Goal: Task Accomplishment & Management: Manage account settings

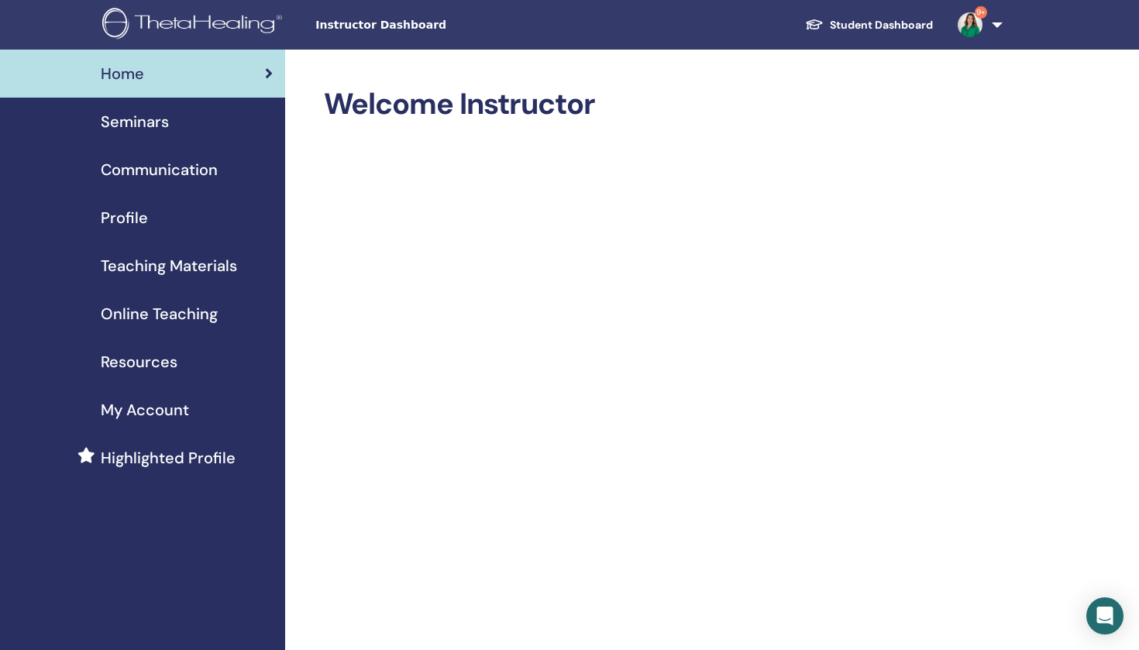
click at [150, 129] on span "Seminars" at bounding box center [135, 121] width 68 height 23
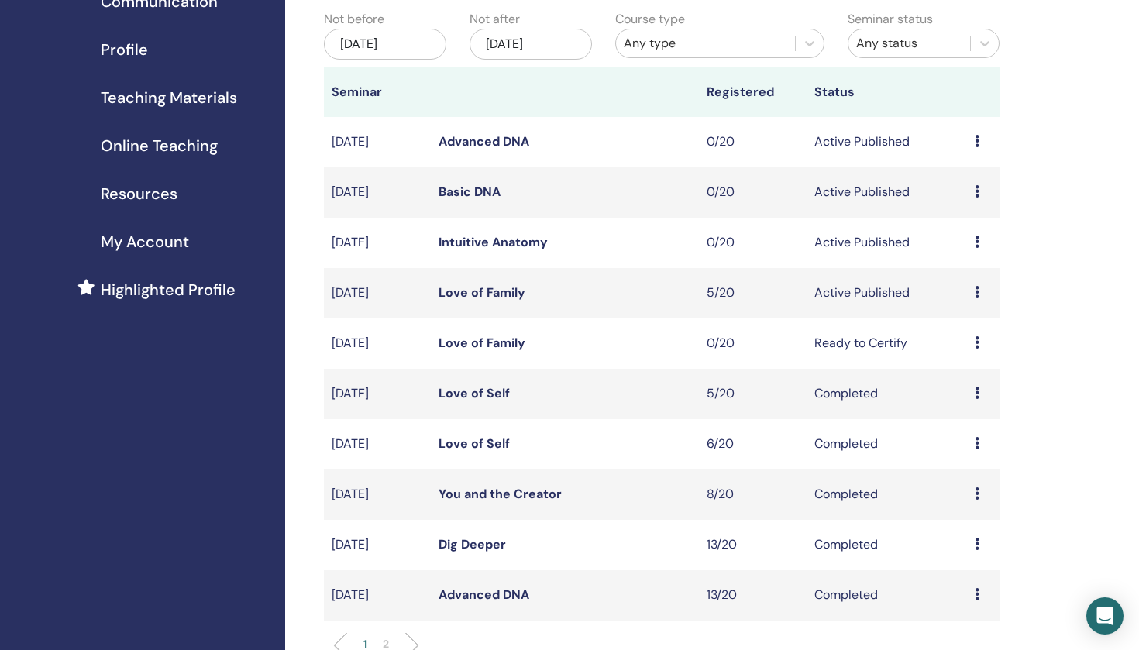
scroll to position [175, 0]
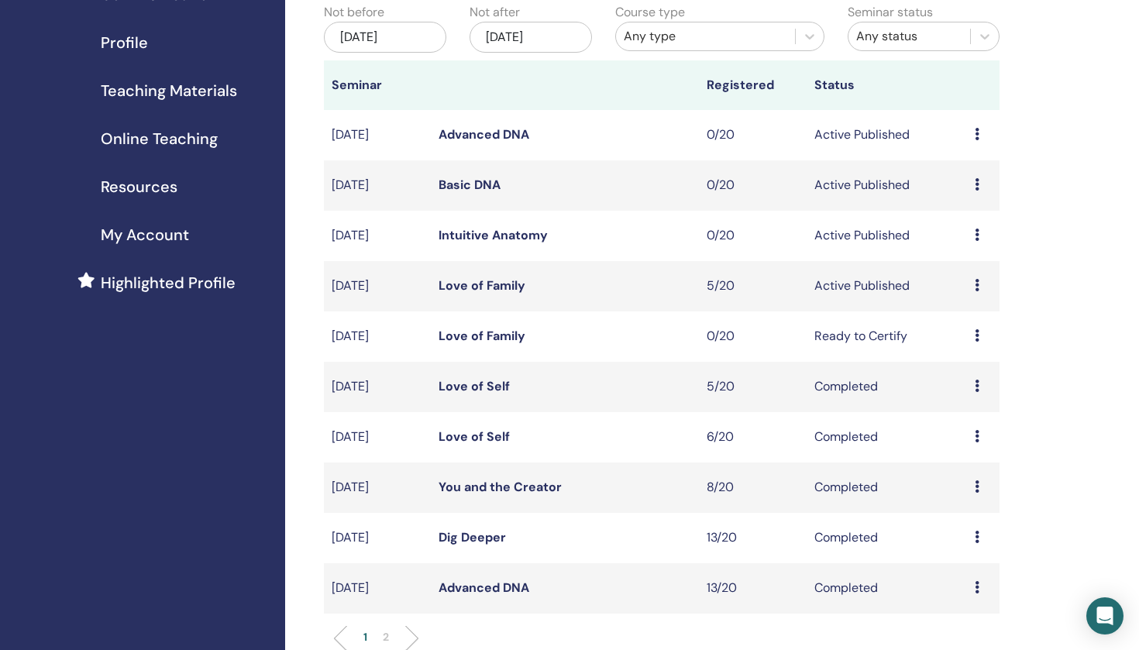
click at [980, 285] on icon at bounding box center [977, 285] width 5 height 12
click at [980, 346] on link "Attendees" at bounding box center [971, 344] width 59 height 16
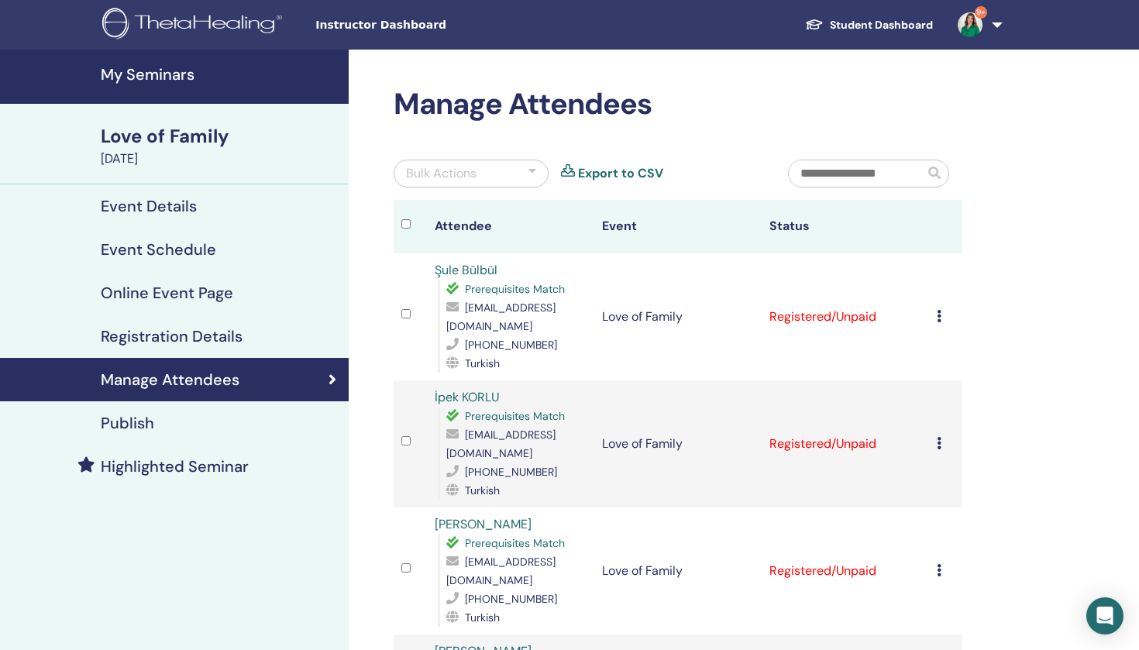
click at [939, 310] on icon at bounding box center [939, 316] width 5 height 12
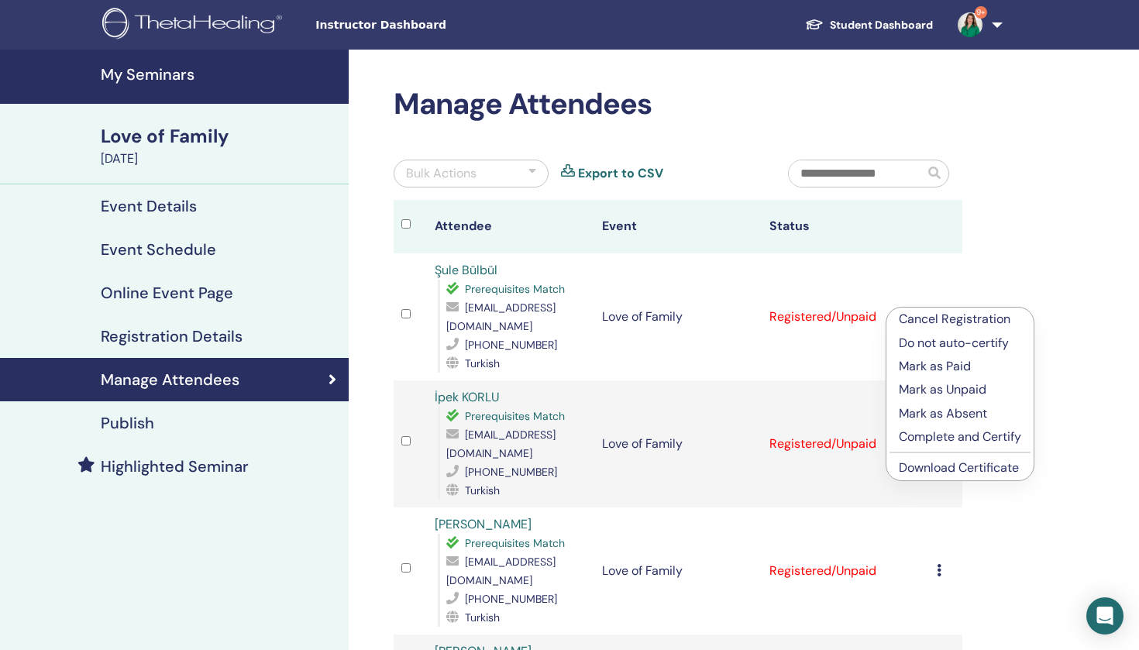
click at [946, 366] on p "Mark as Paid" at bounding box center [960, 366] width 122 height 19
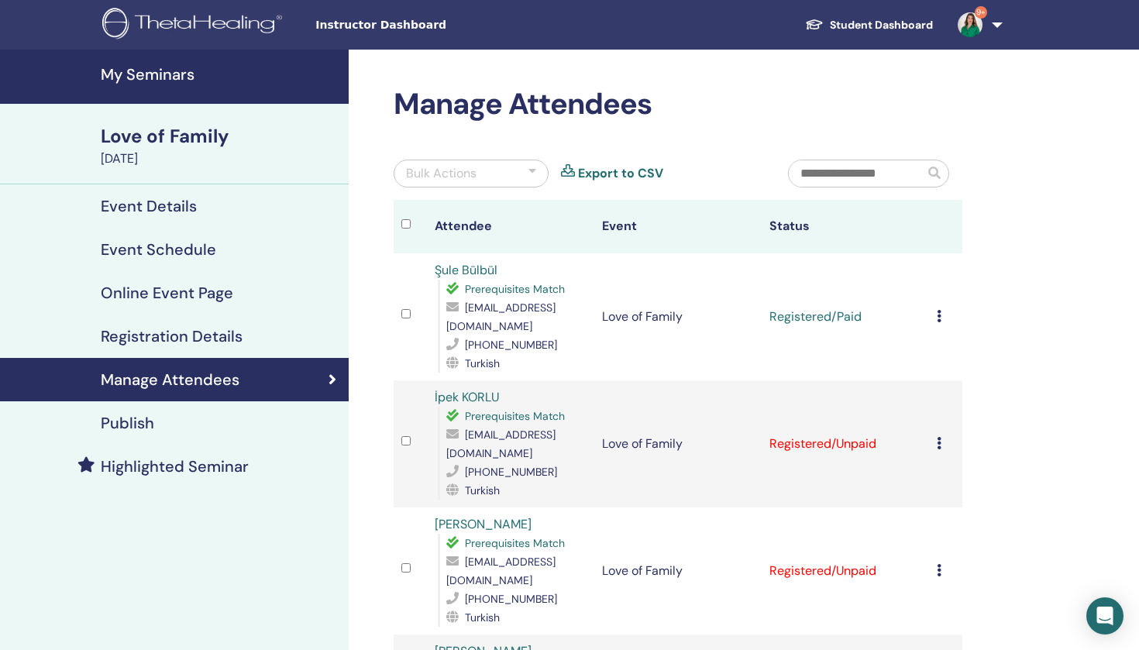
click at [939, 310] on icon at bounding box center [939, 316] width 5 height 12
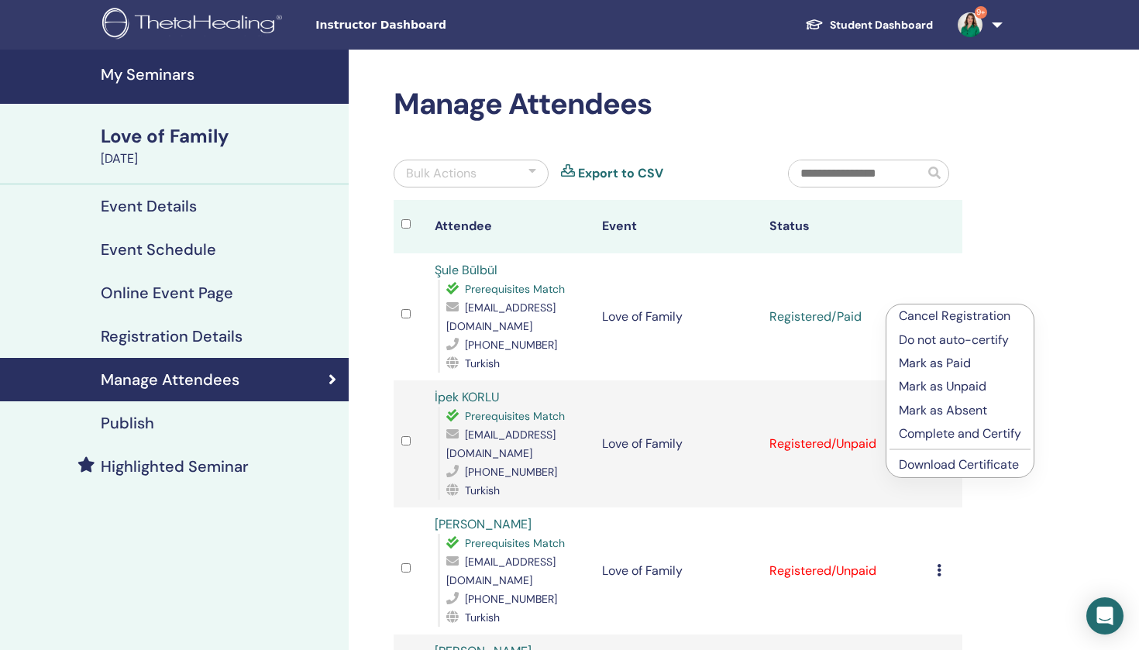
click at [972, 436] on p "Complete and Certify" at bounding box center [960, 434] width 122 height 19
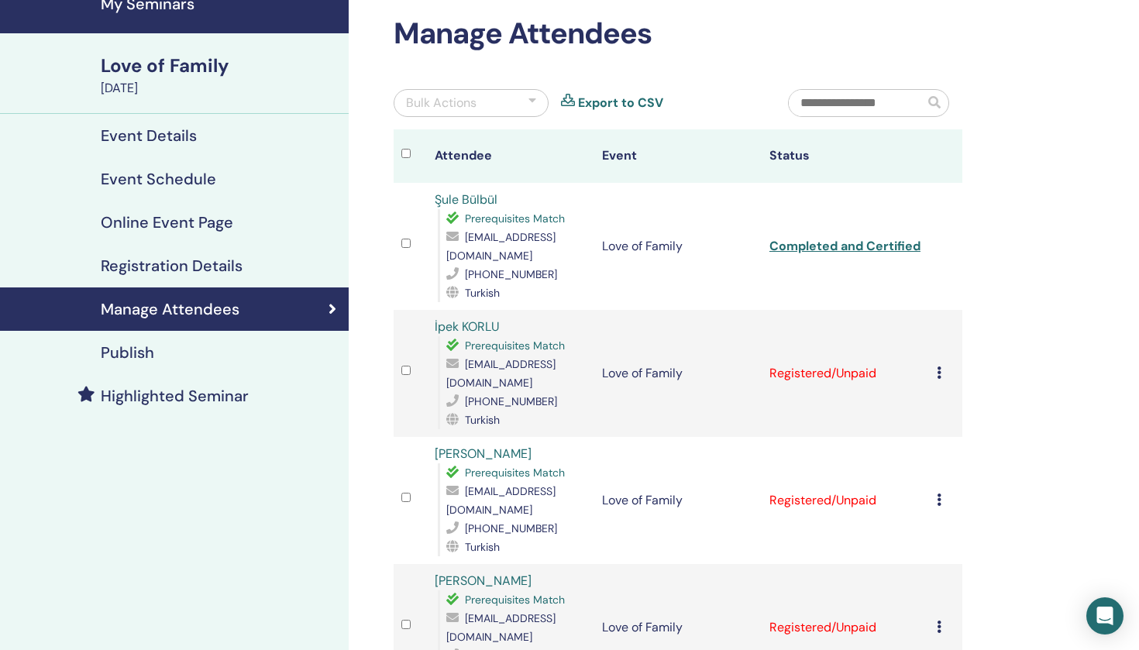
scroll to position [78, 0]
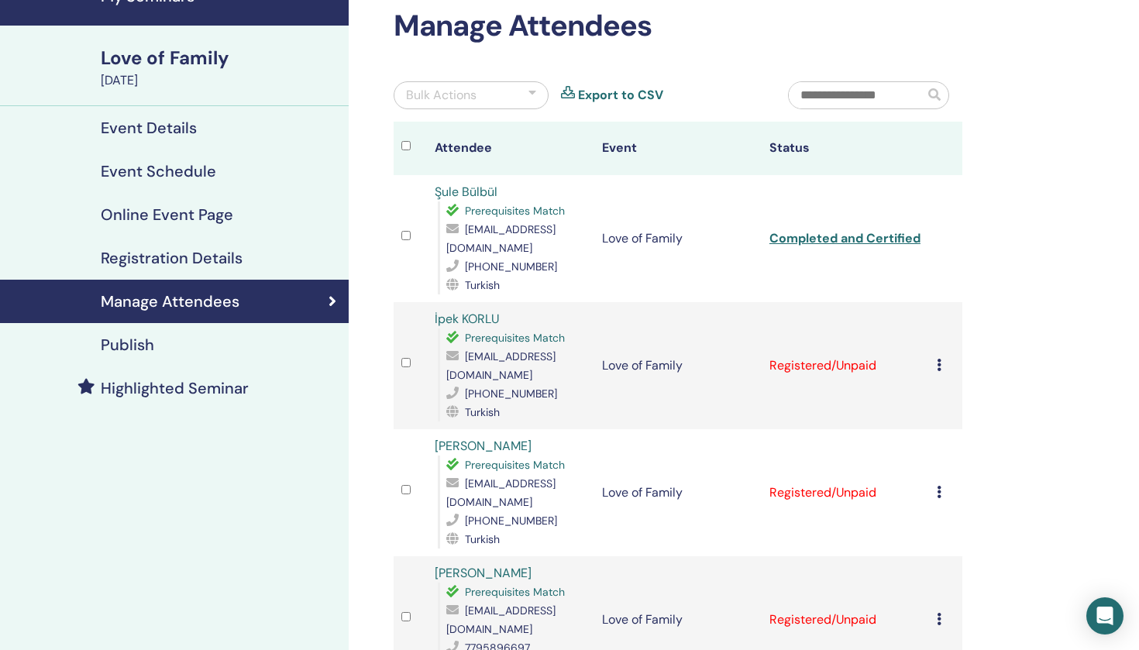
click at [939, 359] on icon at bounding box center [939, 365] width 5 height 12
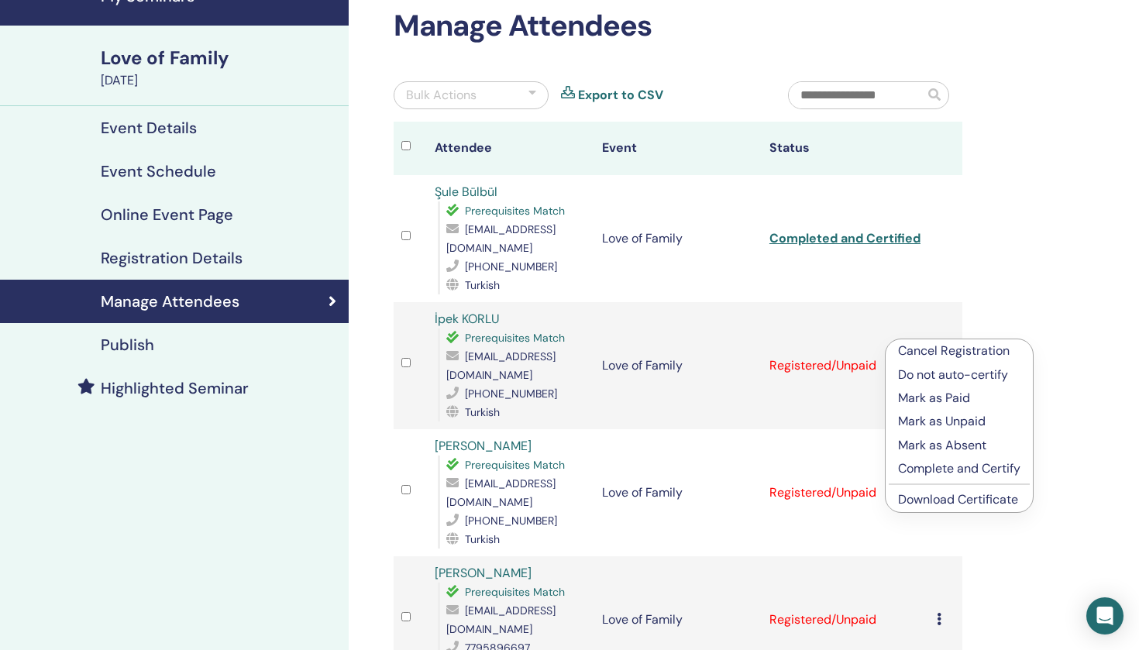
click at [949, 401] on p "Mark as Paid" at bounding box center [959, 398] width 122 height 19
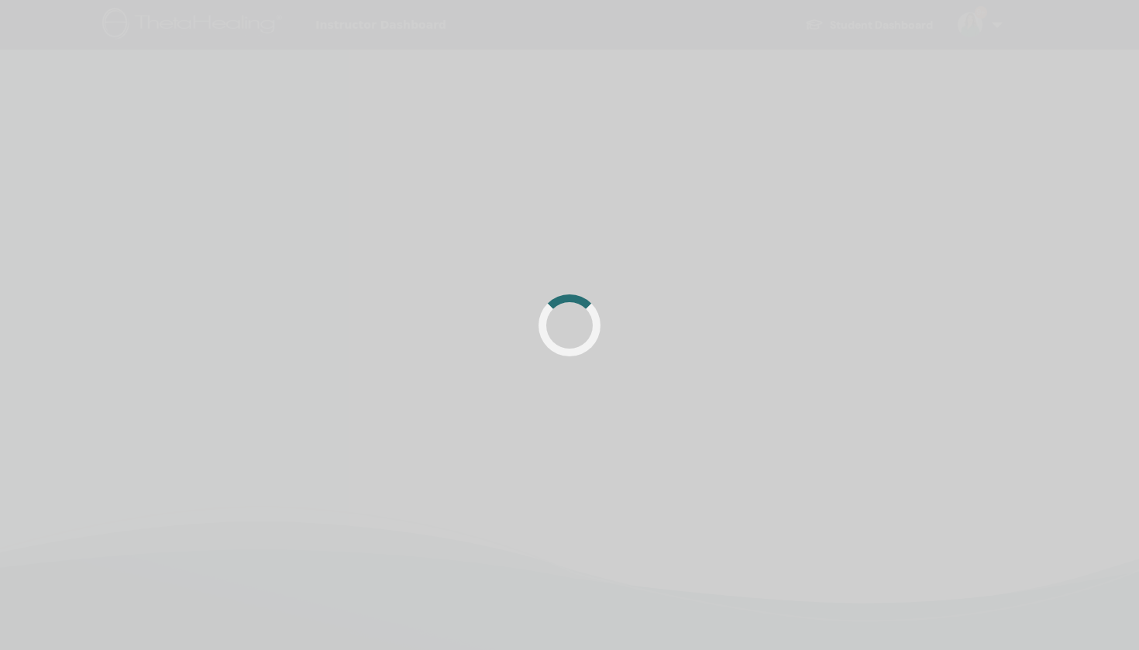
scroll to position [78, 0]
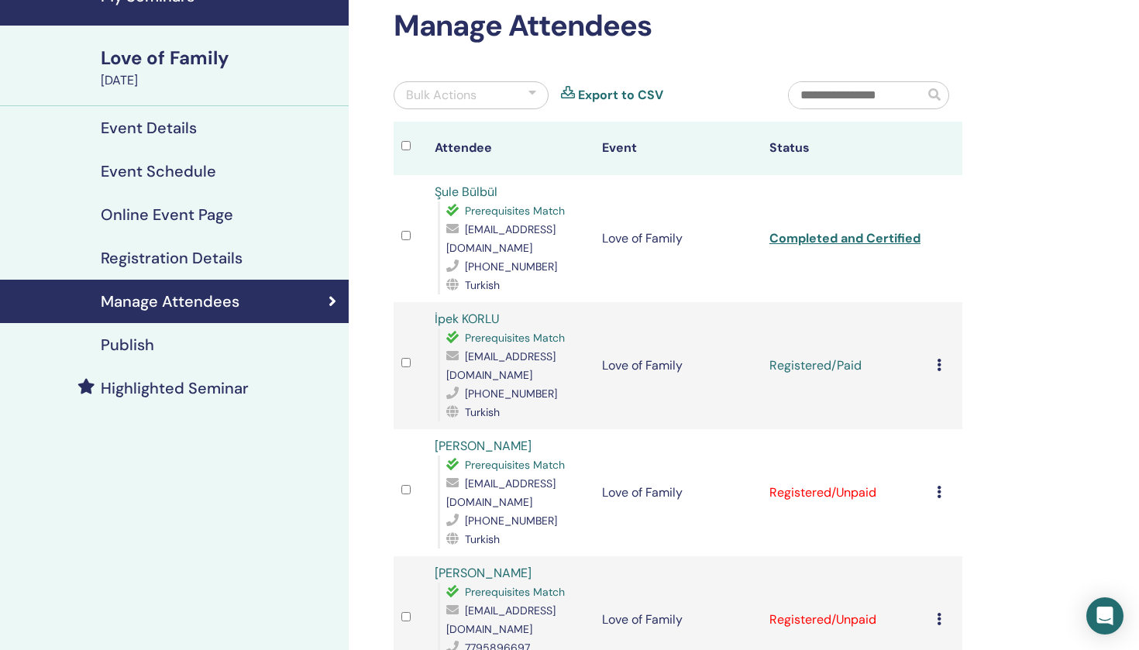
click at [939, 359] on icon at bounding box center [939, 365] width 5 height 12
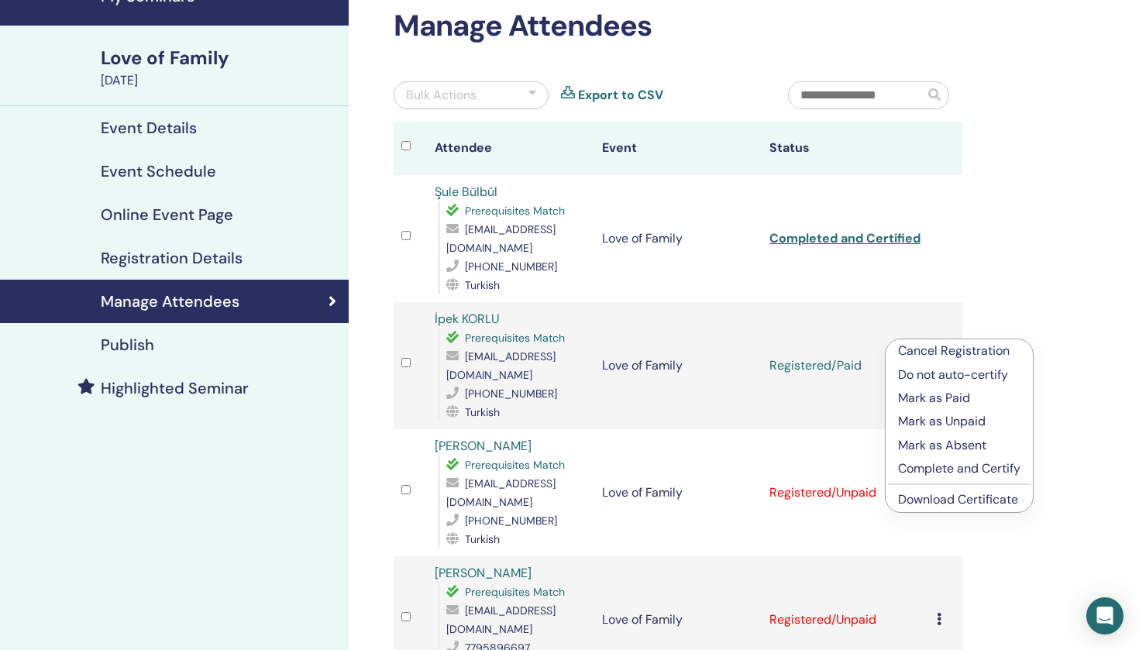
click at [958, 474] on p "Complete and Certify" at bounding box center [959, 469] width 122 height 19
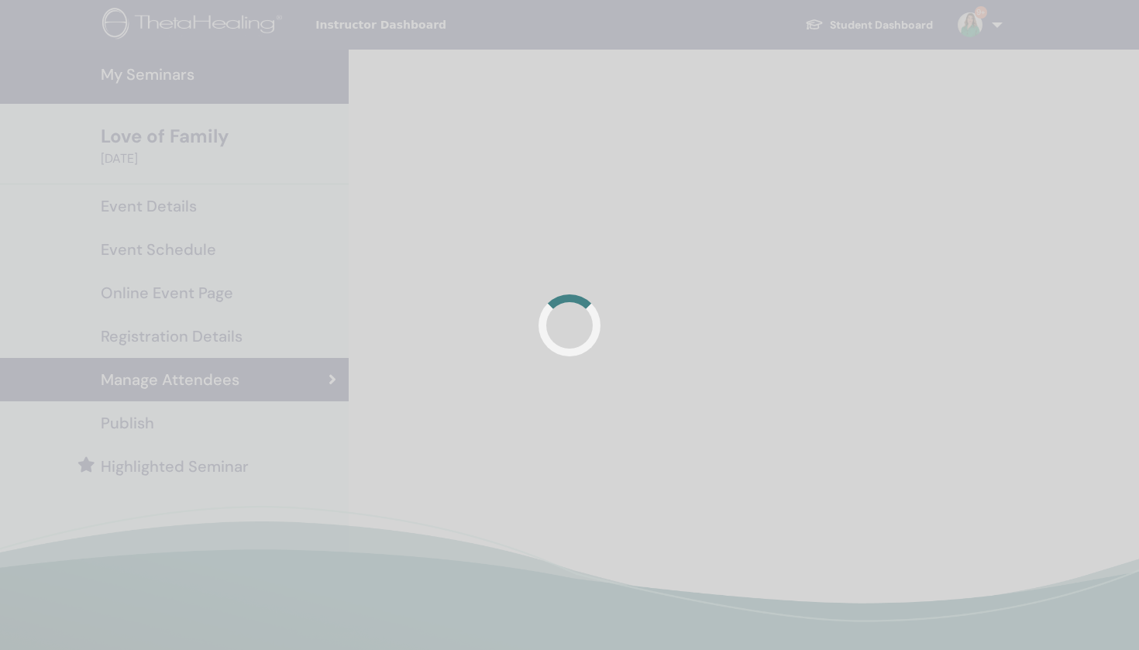
scroll to position [78, 0]
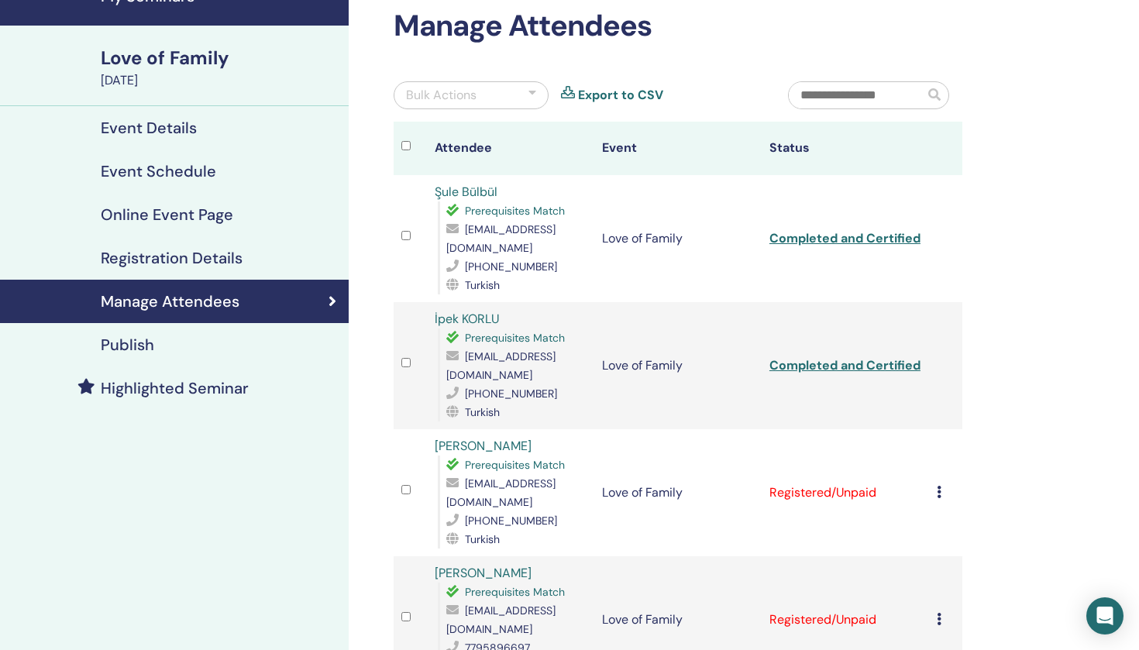
click at [939, 486] on icon at bounding box center [939, 492] width 5 height 12
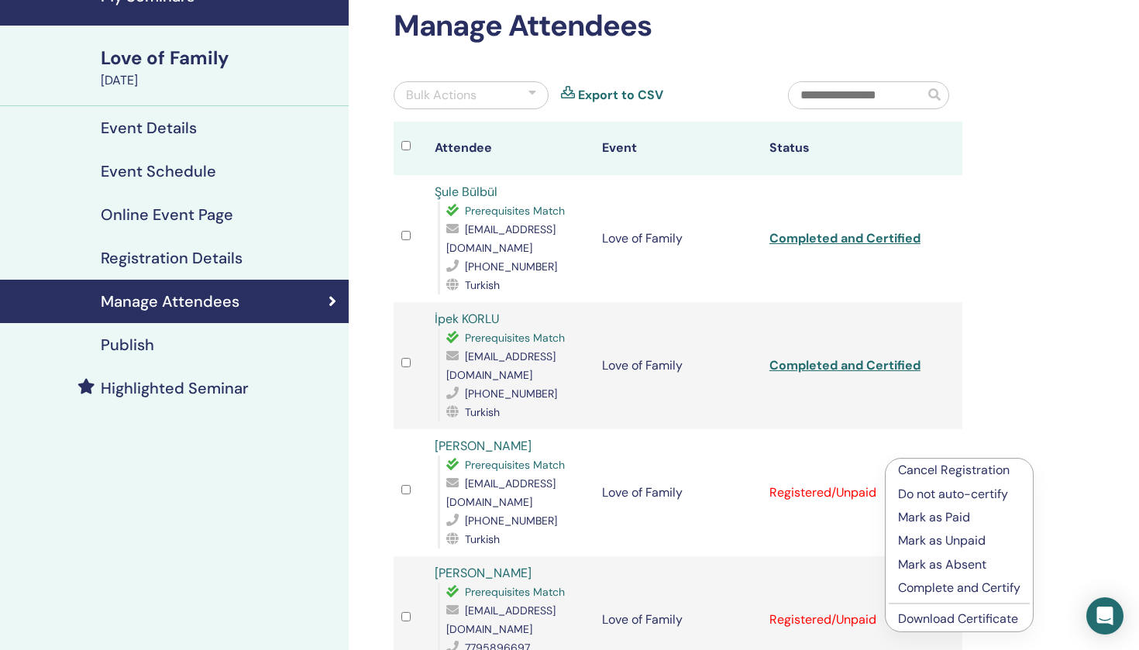
click at [952, 513] on p "Mark as Paid" at bounding box center [959, 517] width 122 height 19
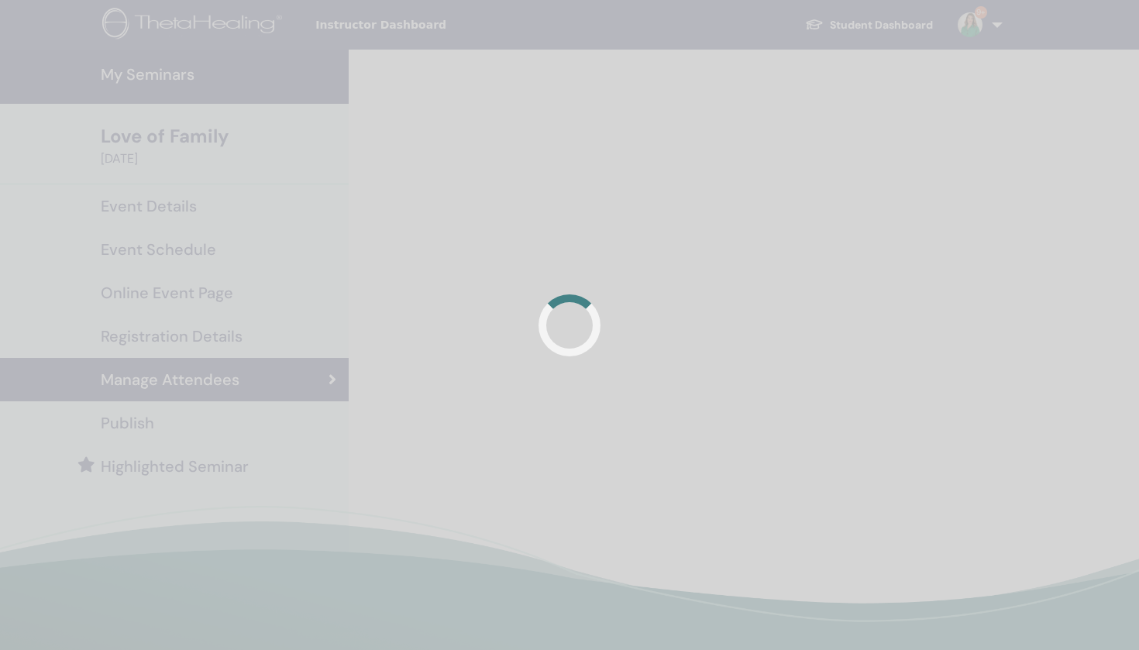
scroll to position [78, 0]
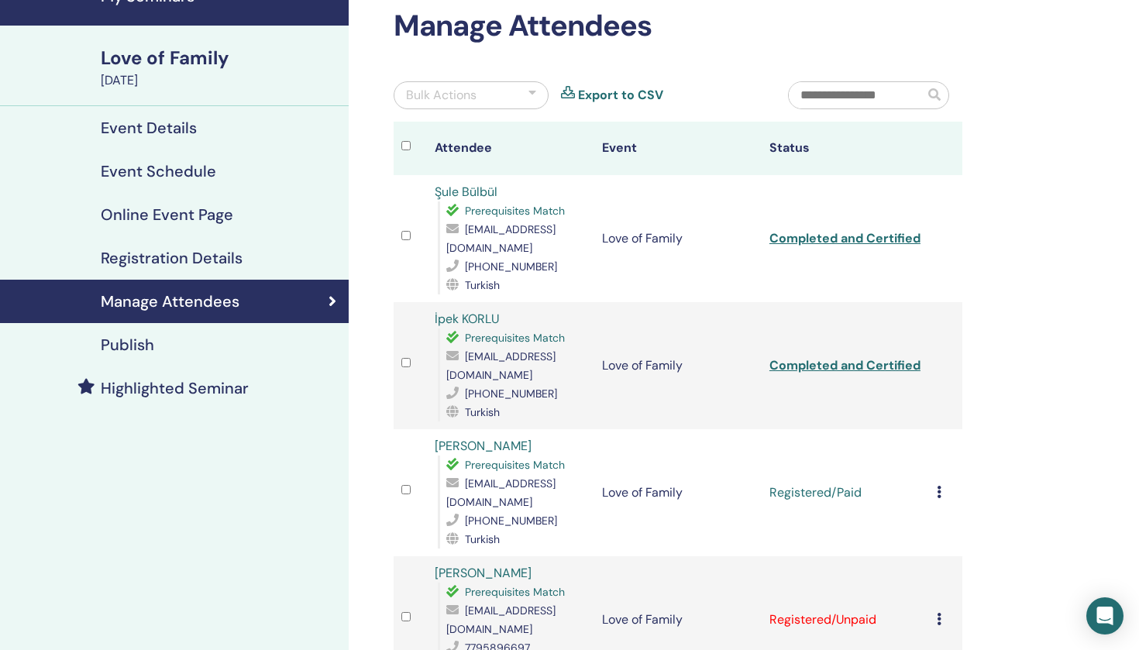
click at [942, 484] on div "Cancel Registration Do not auto-certify Mark as Paid Mark as Unpaid Mark as Abs…" at bounding box center [946, 493] width 18 height 19
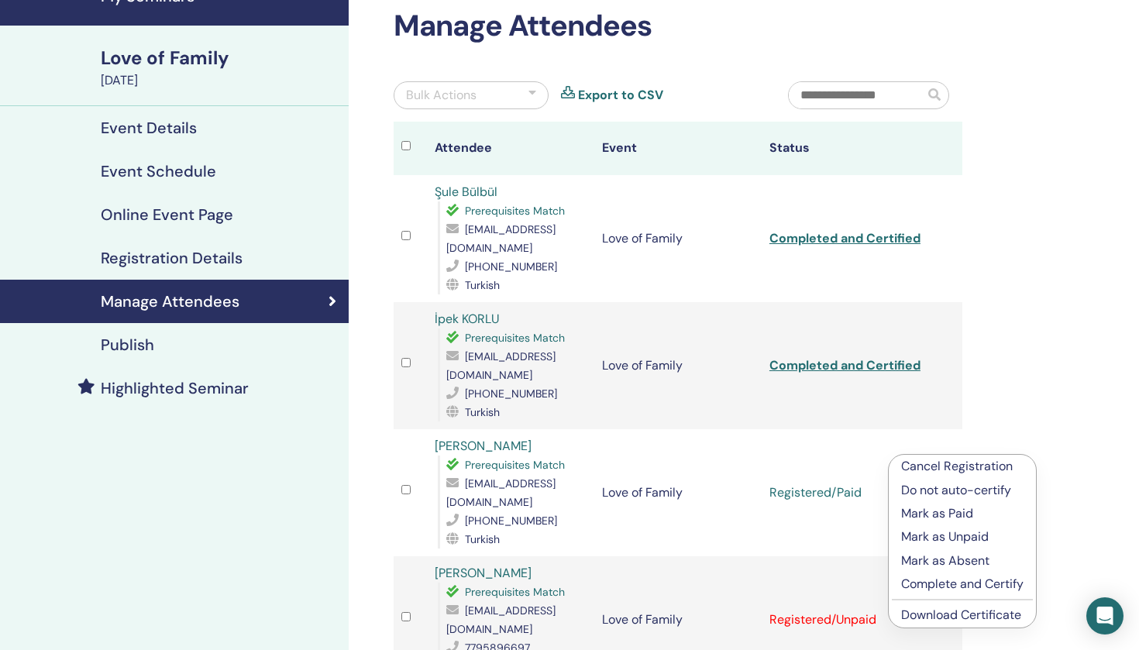
click at [956, 581] on p "Complete and Certify" at bounding box center [962, 584] width 122 height 19
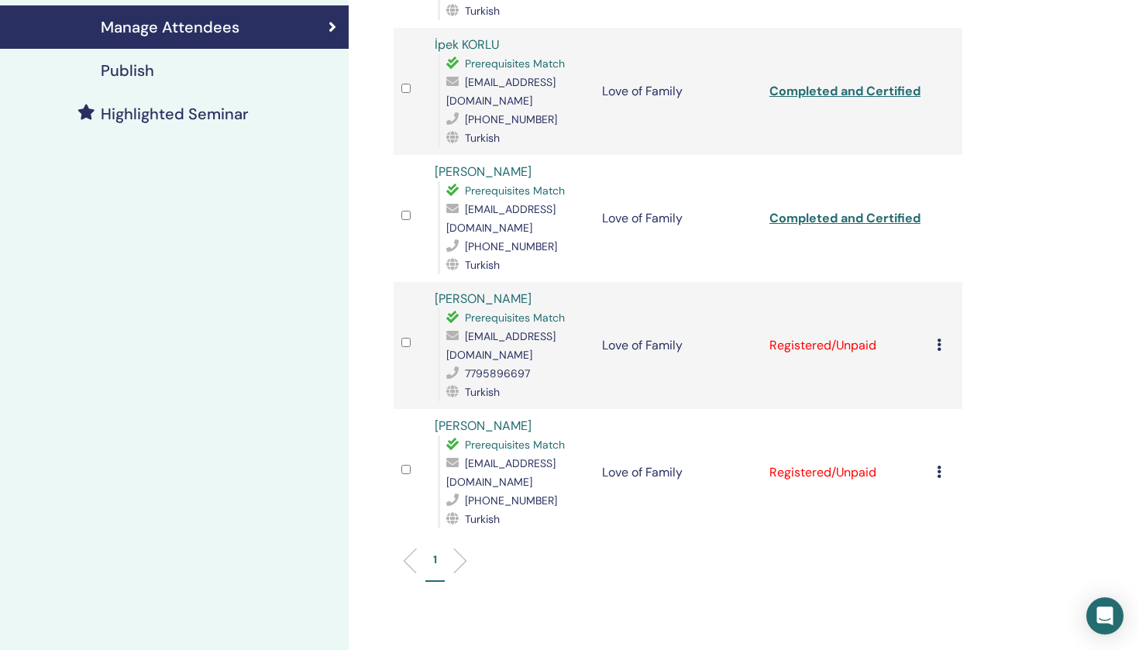
scroll to position [369, 0]
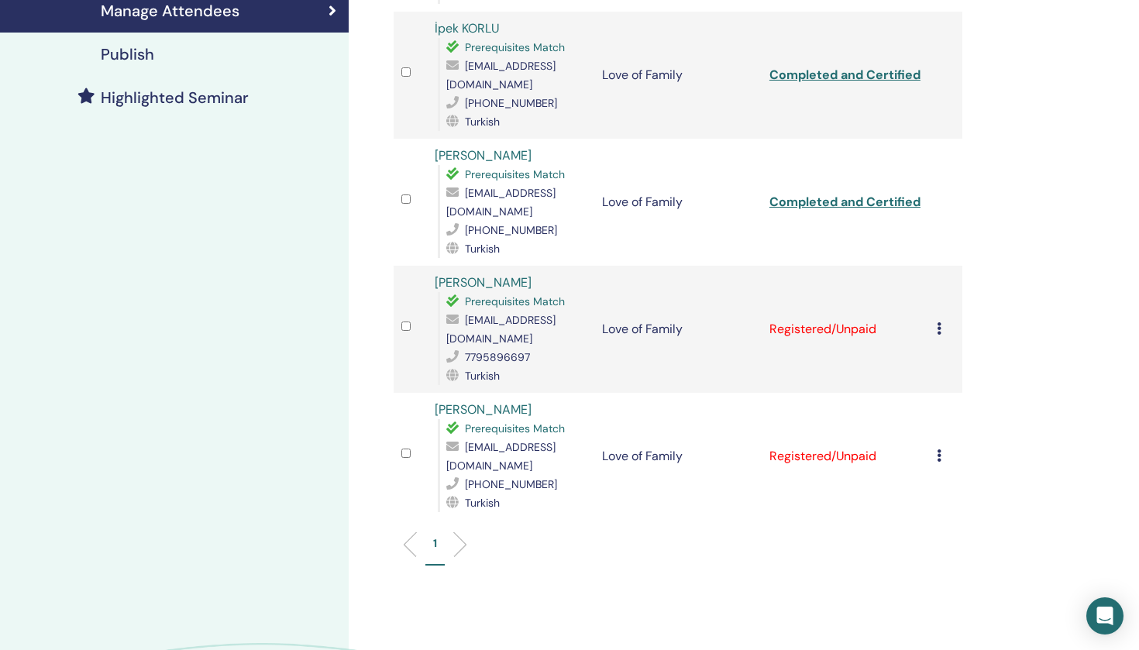
click at [939, 322] on icon at bounding box center [939, 328] width 5 height 12
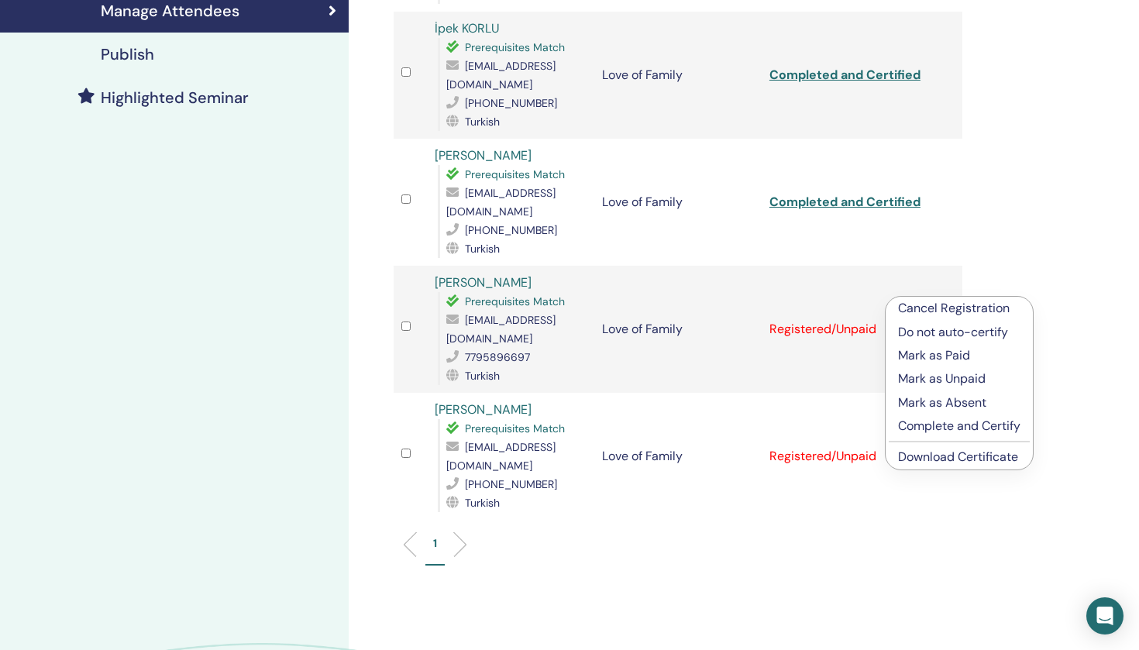
click at [935, 351] on p "Mark as Paid" at bounding box center [959, 355] width 122 height 19
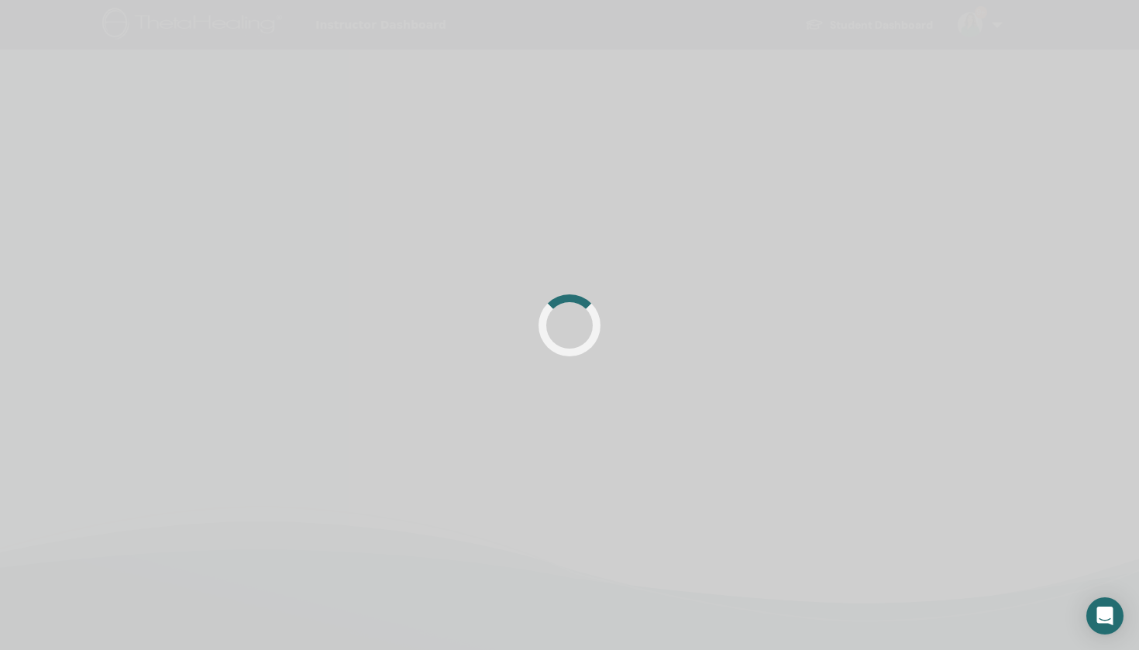
scroll to position [365, 0]
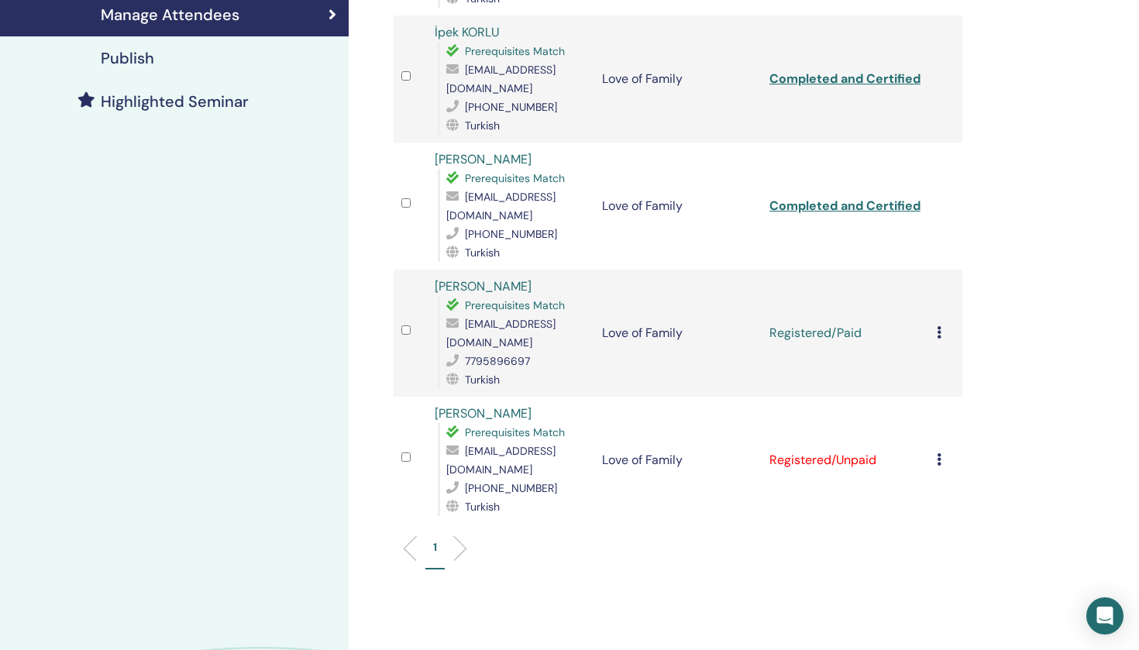
click at [938, 326] on icon at bounding box center [939, 332] width 5 height 12
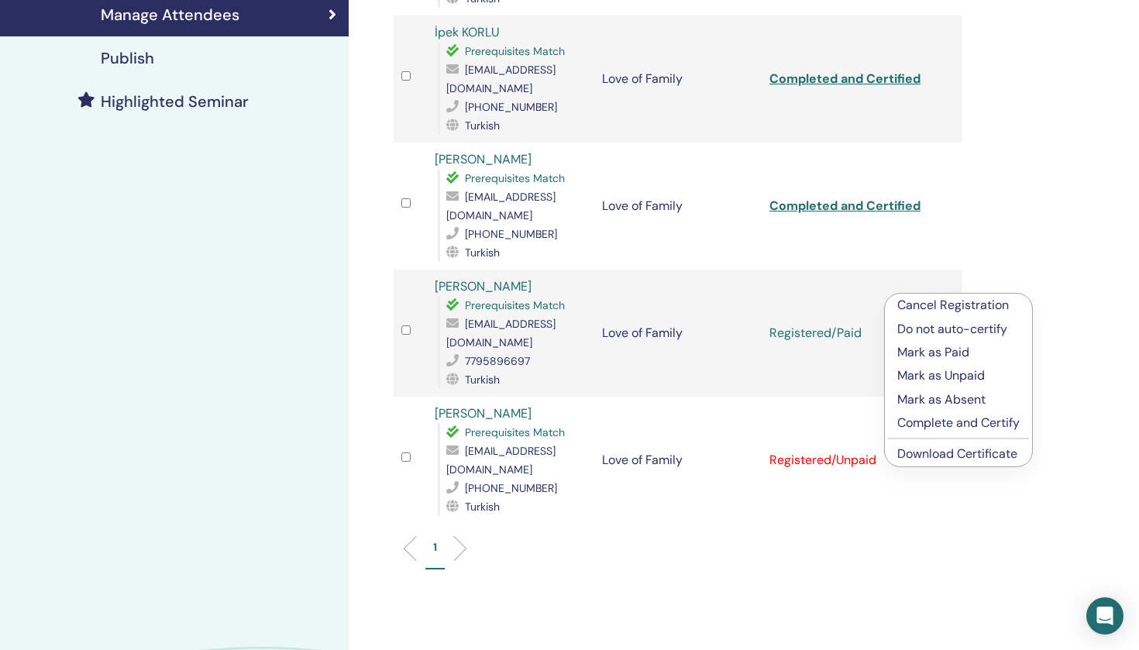
click at [938, 425] on p "Complete and Certify" at bounding box center [958, 423] width 122 height 19
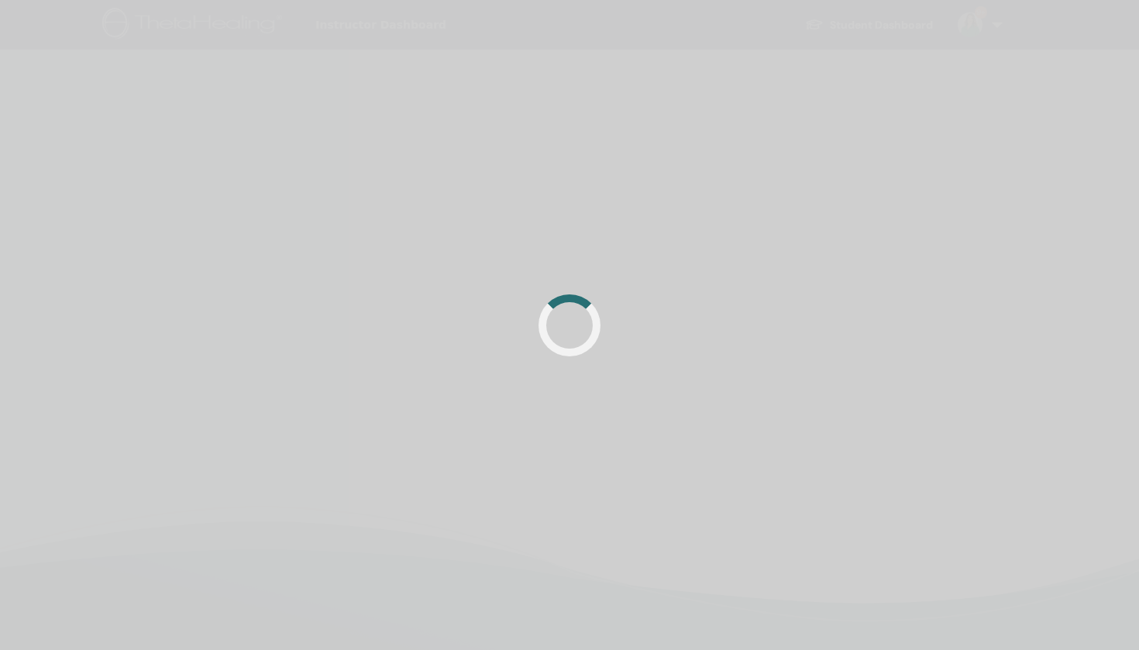
scroll to position [365, 0]
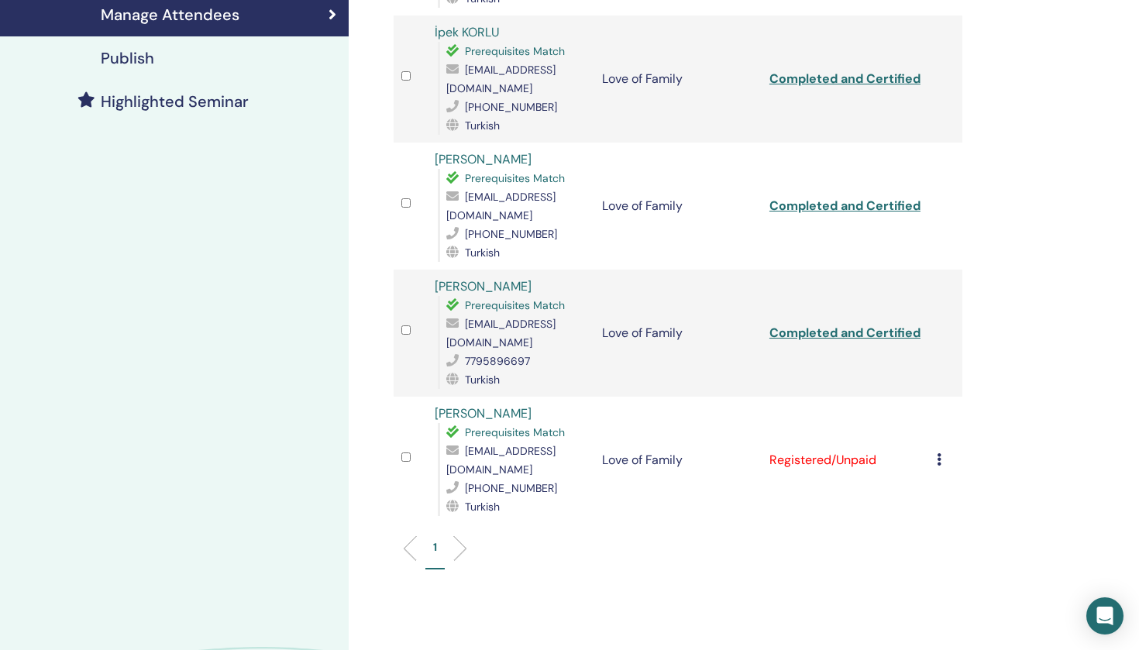
click at [939, 453] on icon at bounding box center [939, 459] width 5 height 12
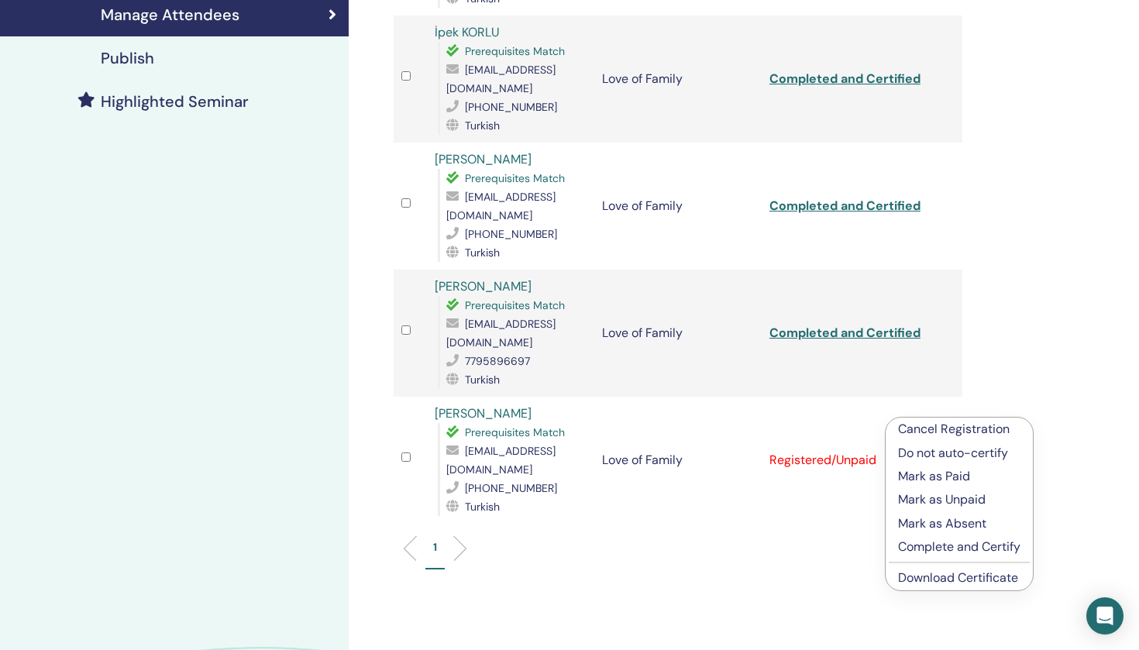
click at [943, 472] on p "Mark as Paid" at bounding box center [959, 476] width 122 height 19
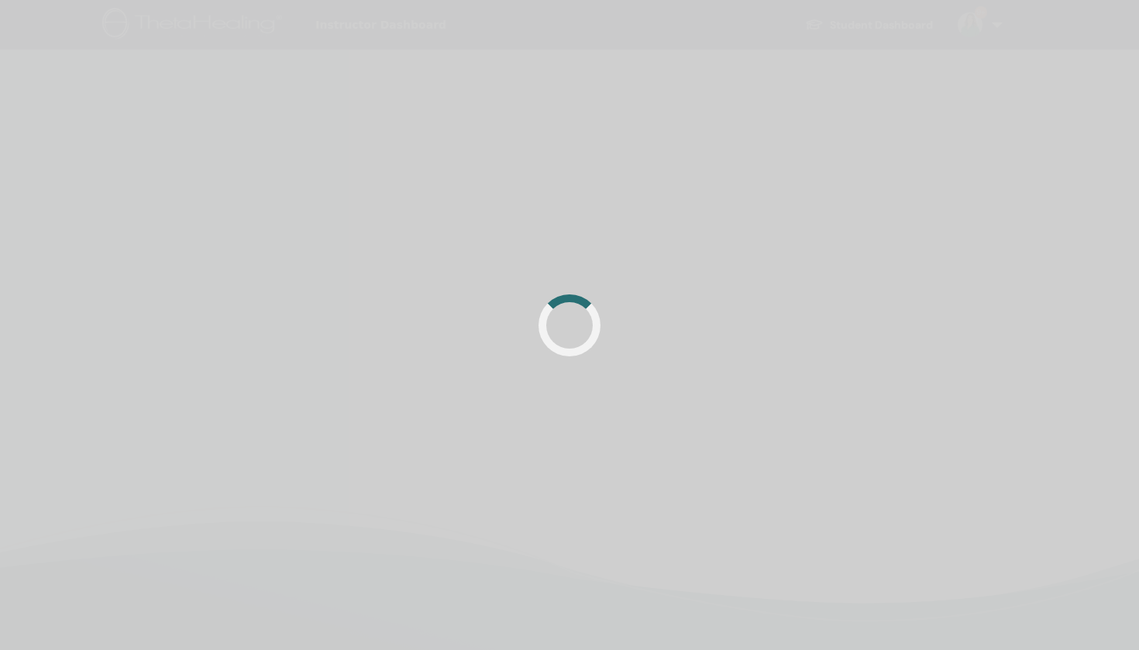
scroll to position [365, 0]
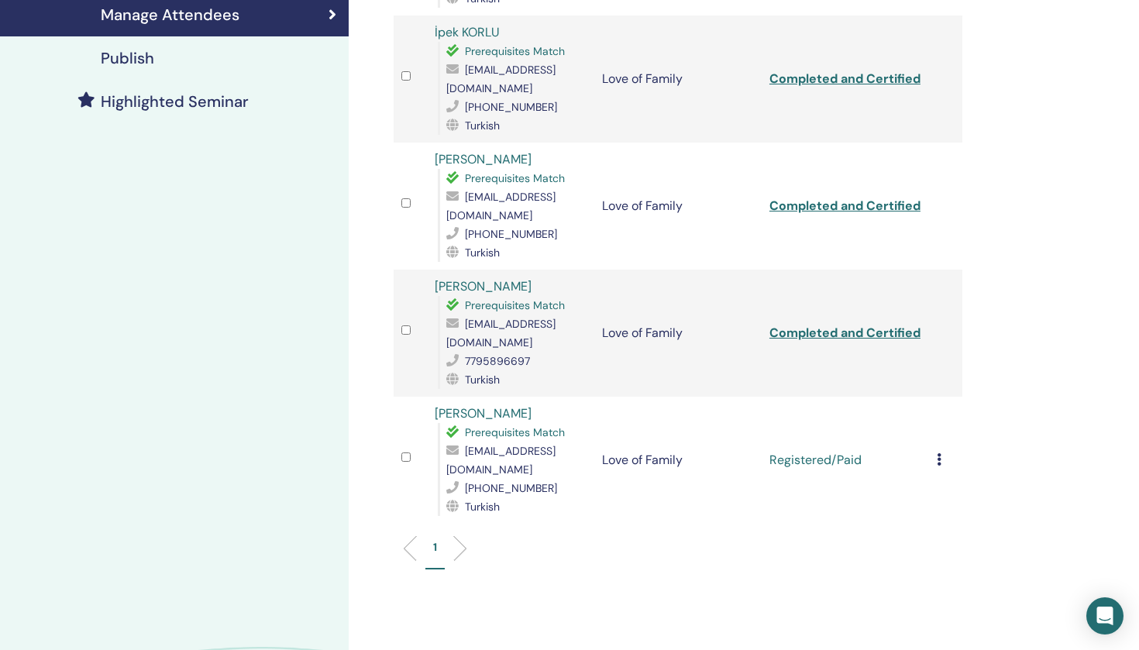
click at [937, 453] on icon at bounding box center [939, 459] width 5 height 12
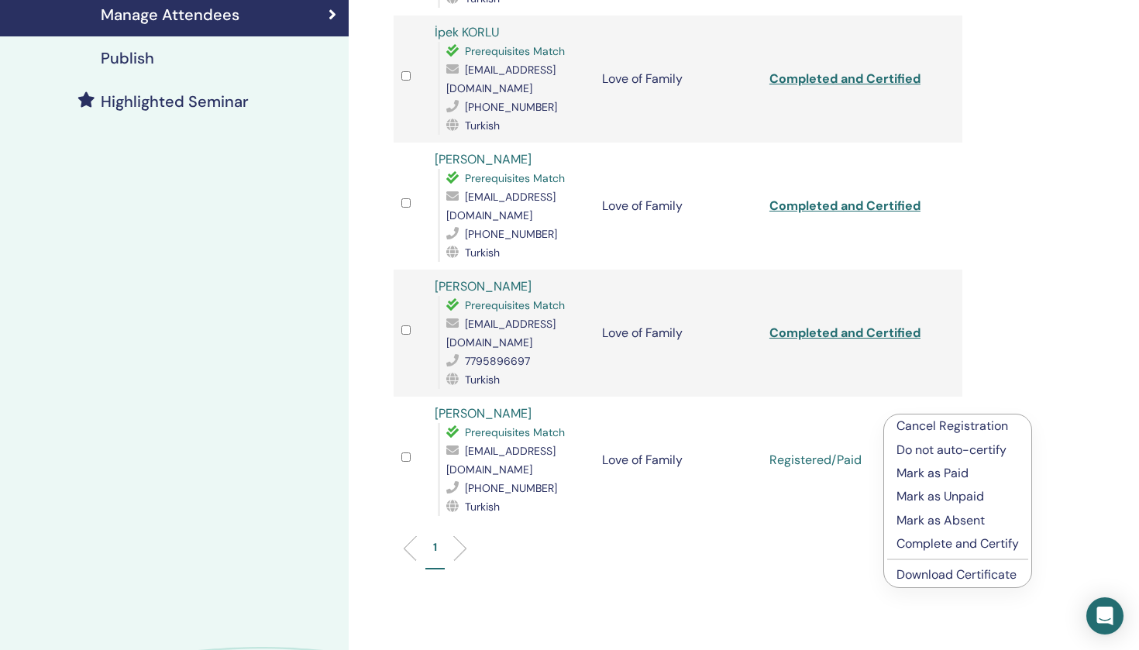
click at [941, 543] on p "Complete and Certify" at bounding box center [958, 544] width 122 height 19
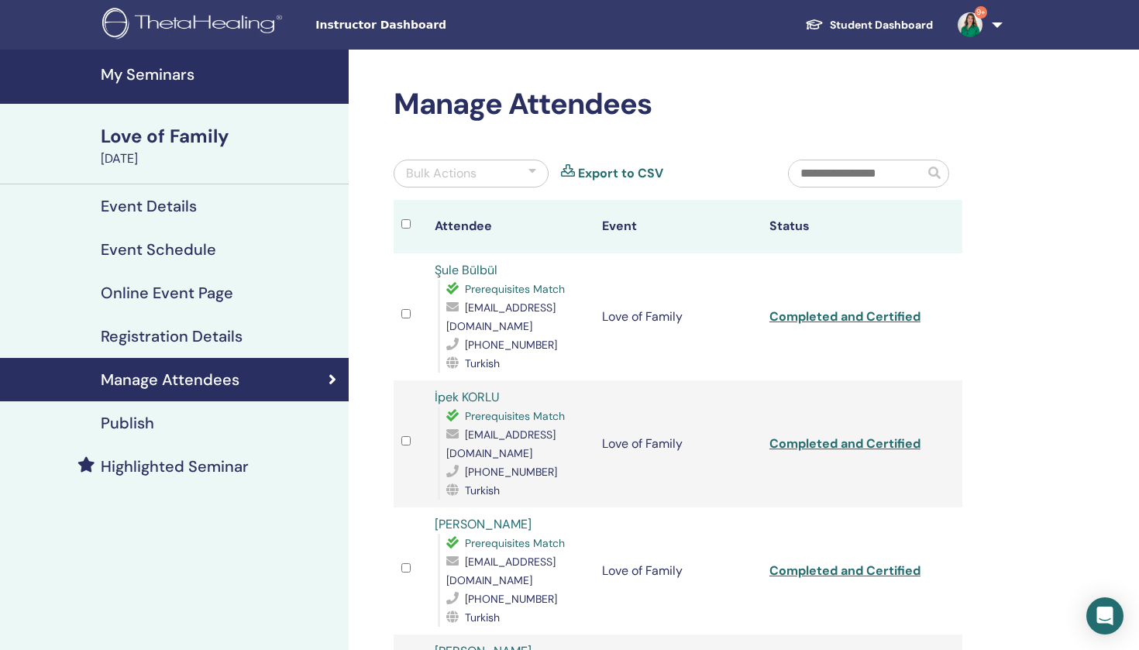
click at [157, 69] on h4 "My Seminars" at bounding box center [220, 74] width 239 height 19
